Goal: Transaction & Acquisition: Purchase product/service

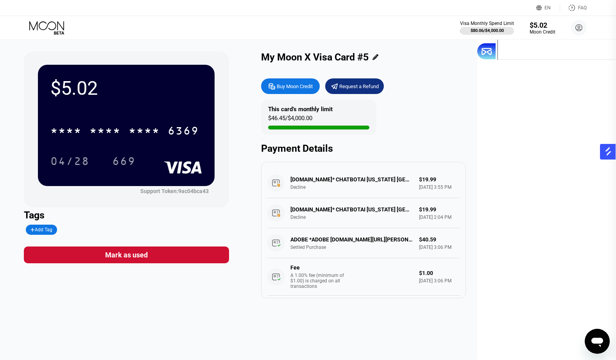
click at [466, 71] on div "My Moon X Visa Card #5 Buy Moon Credit Request a Refund This card’s monthly lim…" at bounding box center [363, 175] width 205 height 247
click at [542, 25] on div "$5.02" at bounding box center [542, 25] width 26 height 8
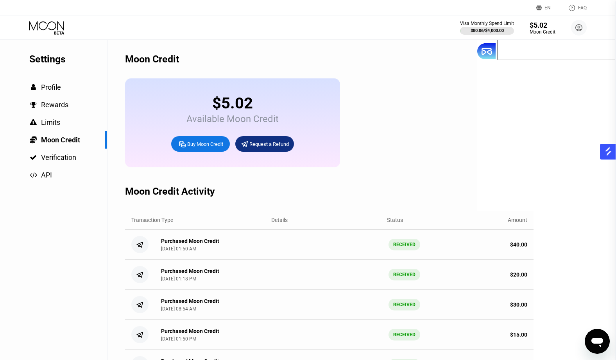
click at [211, 146] on div "Buy Moon Credit" at bounding box center [205, 144] width 36 height 7
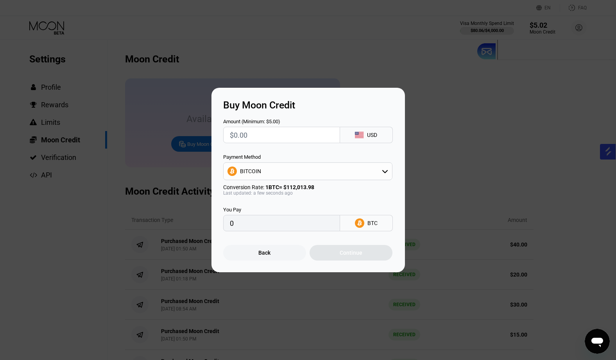
click at [311, 139] on input "text" at bounding box center [282, 135] width 104 height 16
type input "$2"
type input "0.00001786"
type input "$20"
type input "0.00017855"
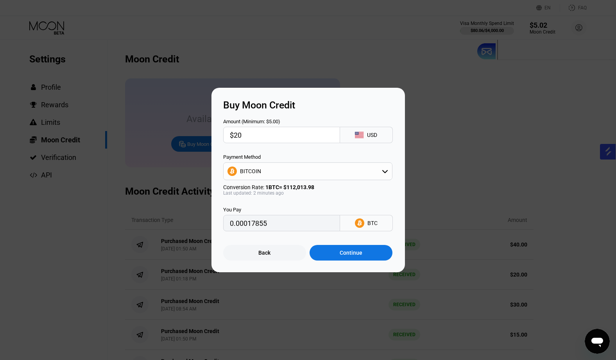
type input "$2"
type input "0.00001786"
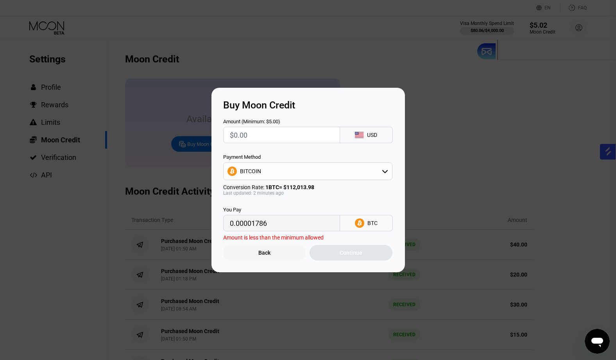
type input "0"
type input "$1"
type input "0.00000893"
type input "$12"
type input "0.00010713"
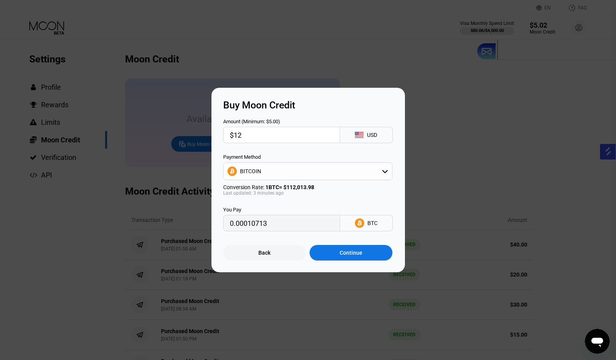
type input "$12"
click at [360, 171] on div "BITCOIN" at bounding box center [307, 172] width 168 height 16
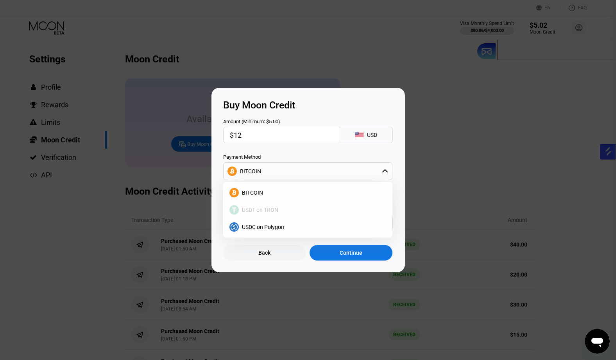
click at [343, 205] on div "USDT on TRON" at bounding box center [307, 210] width 164 height 16
type input "12.12"
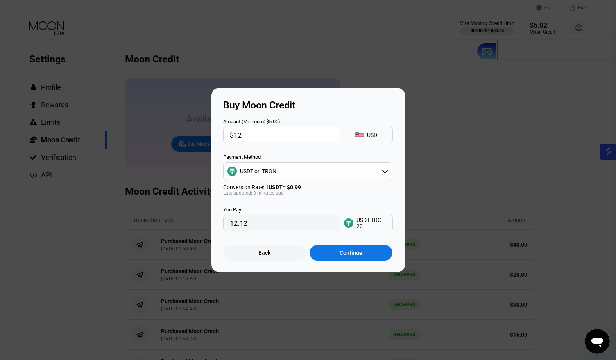
click at [341, 254] on div "Continue" at bounding box center [350, 253] width 23 height 6
